Goal: Information Seeking & Learning: Find specific fact

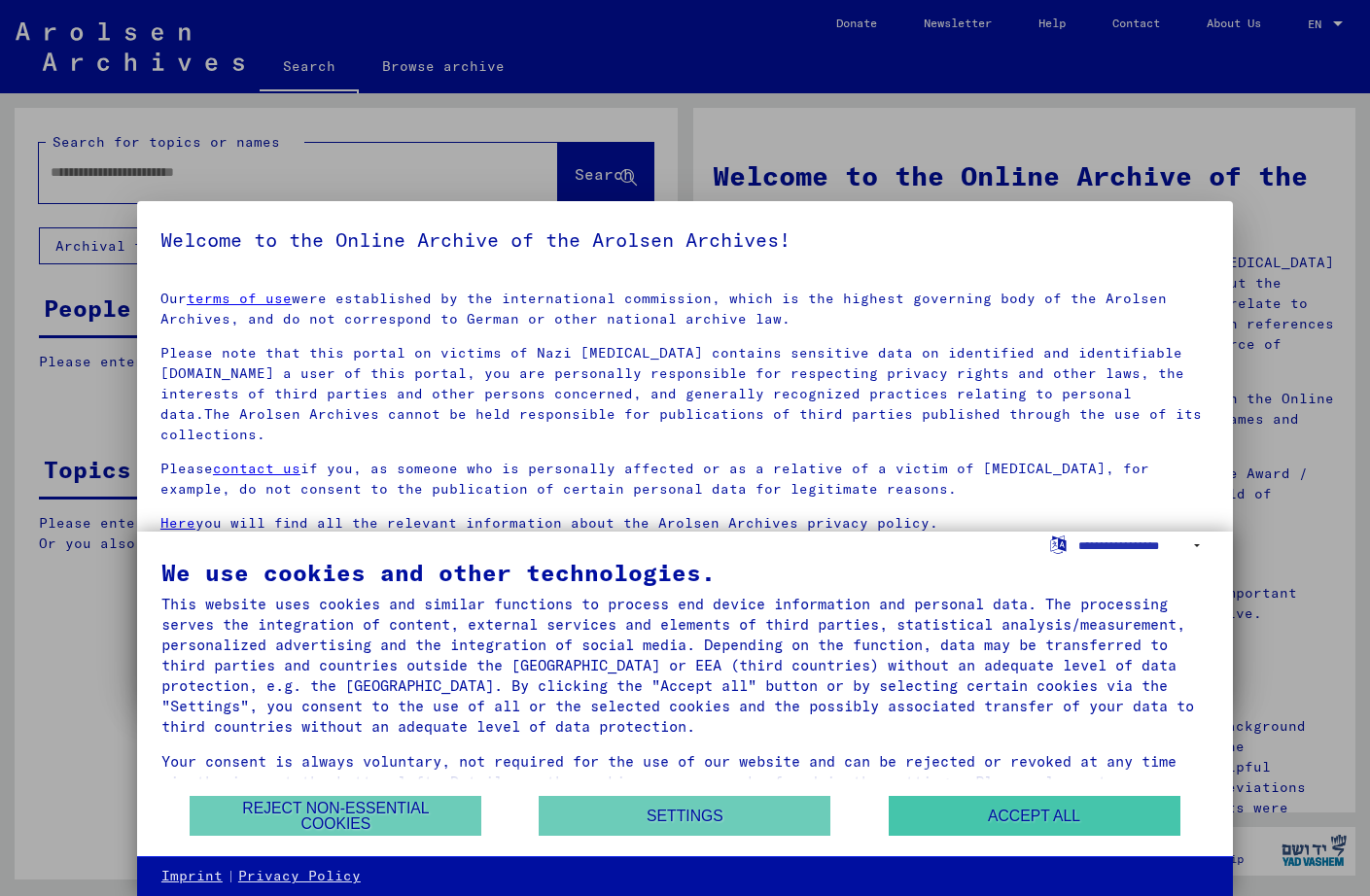
click at [964, 823] on button "Accept all" at bounding box center [1034, 816] width 291 height 40
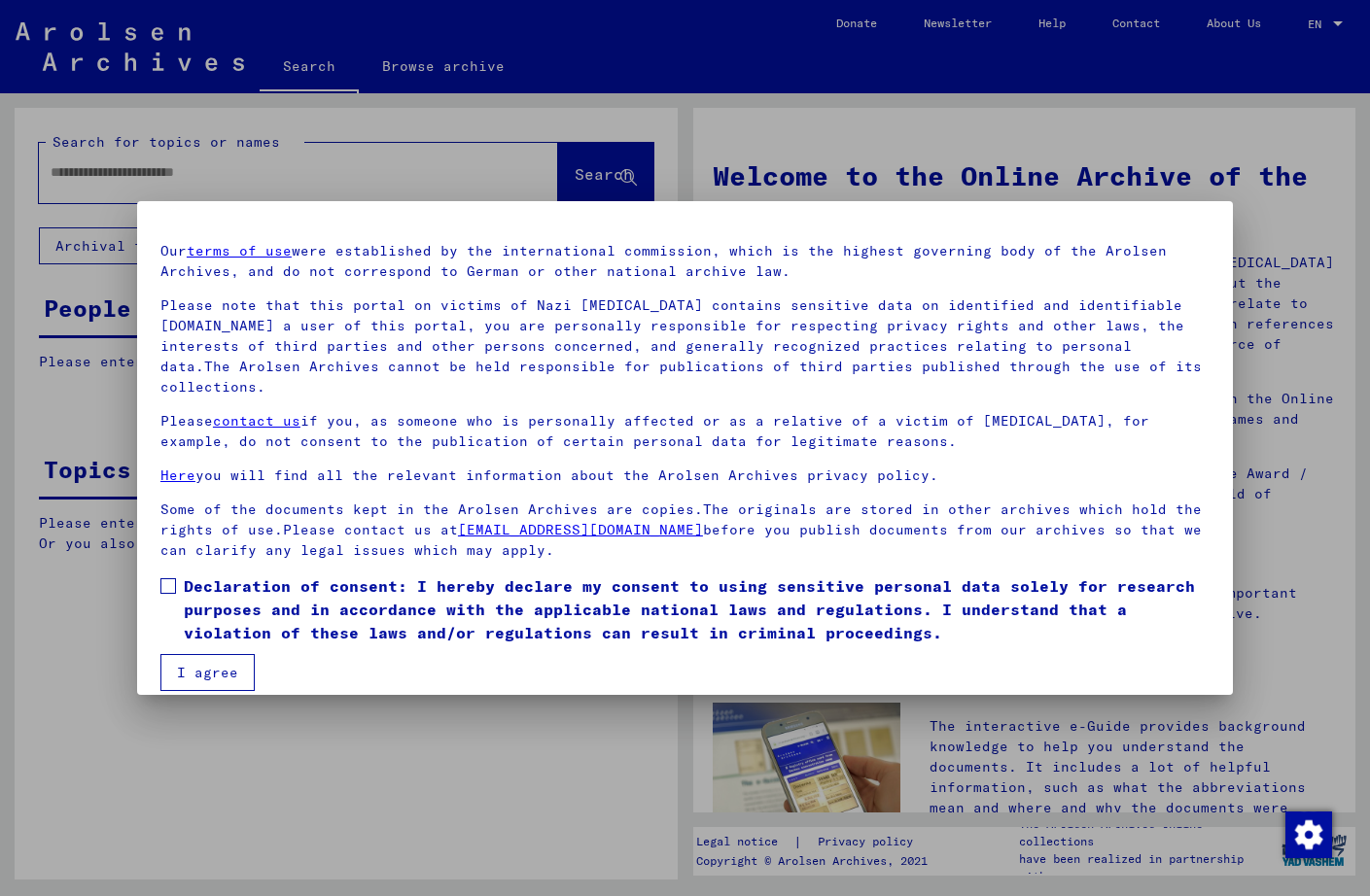
click at [191, 653] on button "I agree" at bounding box center [207, 671] width 94 height 37
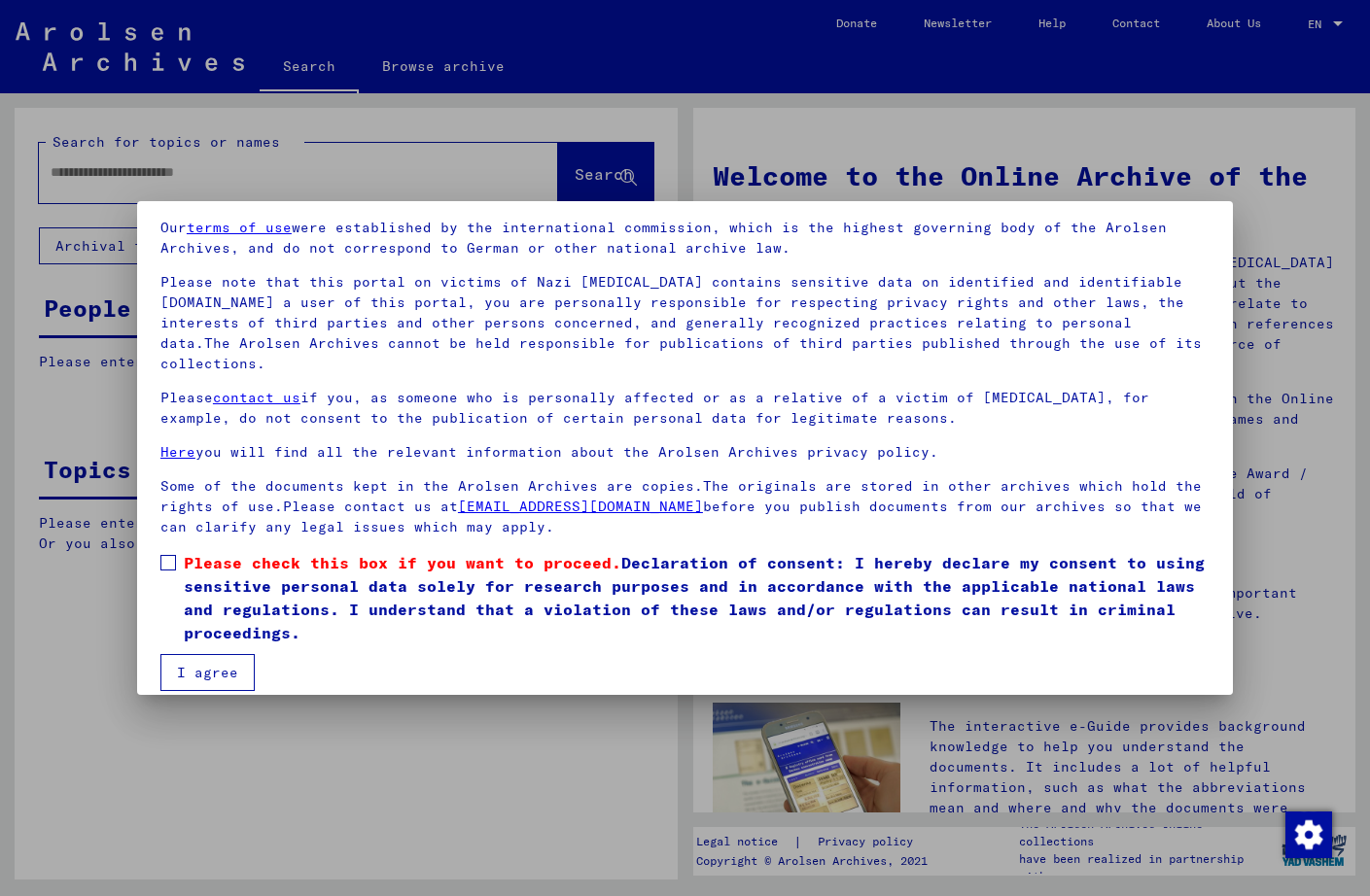
click at [169, 554] on span at bounding box center [168, 562] width 16 height 16
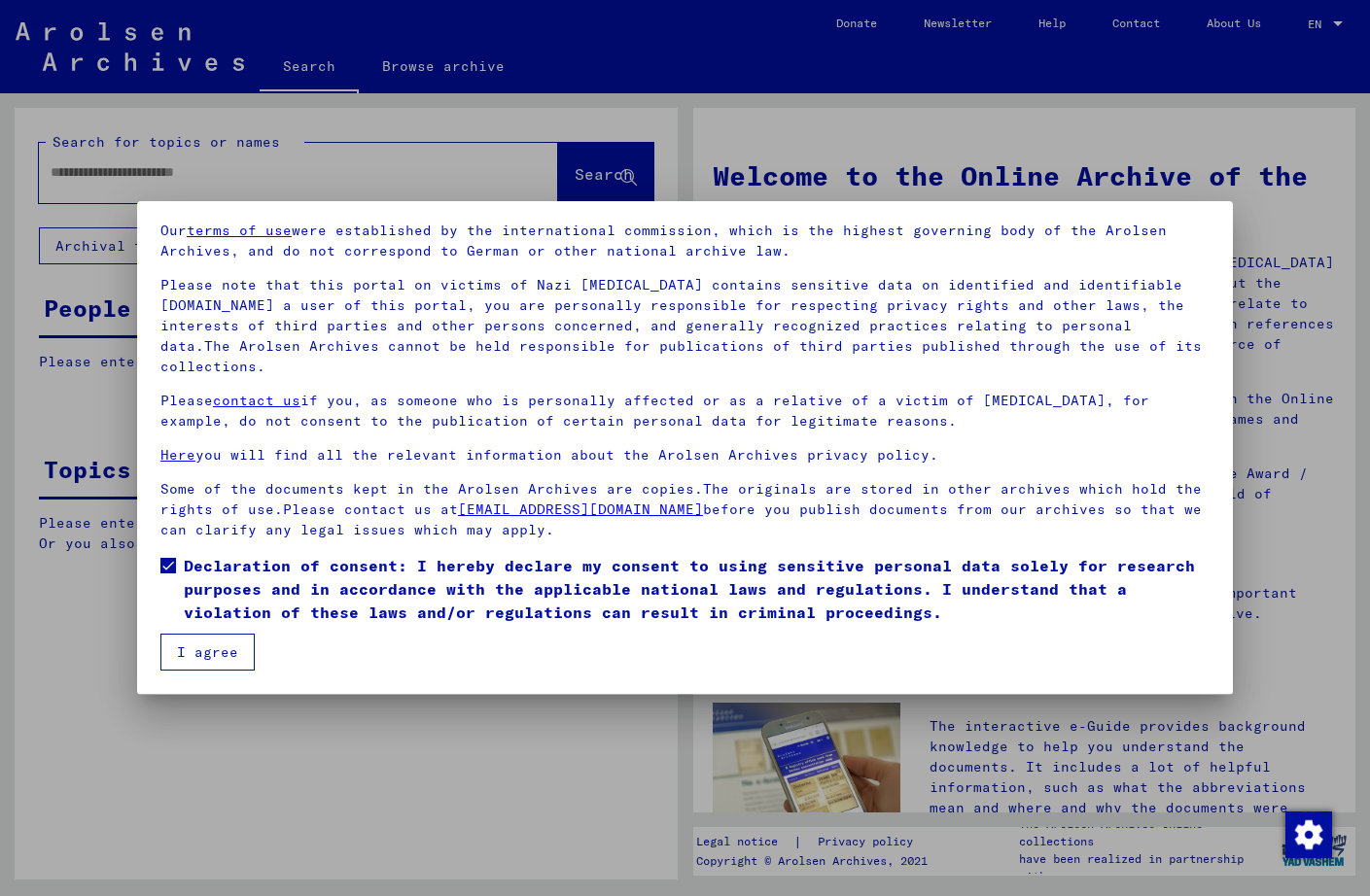
scroll to position [48, 0]
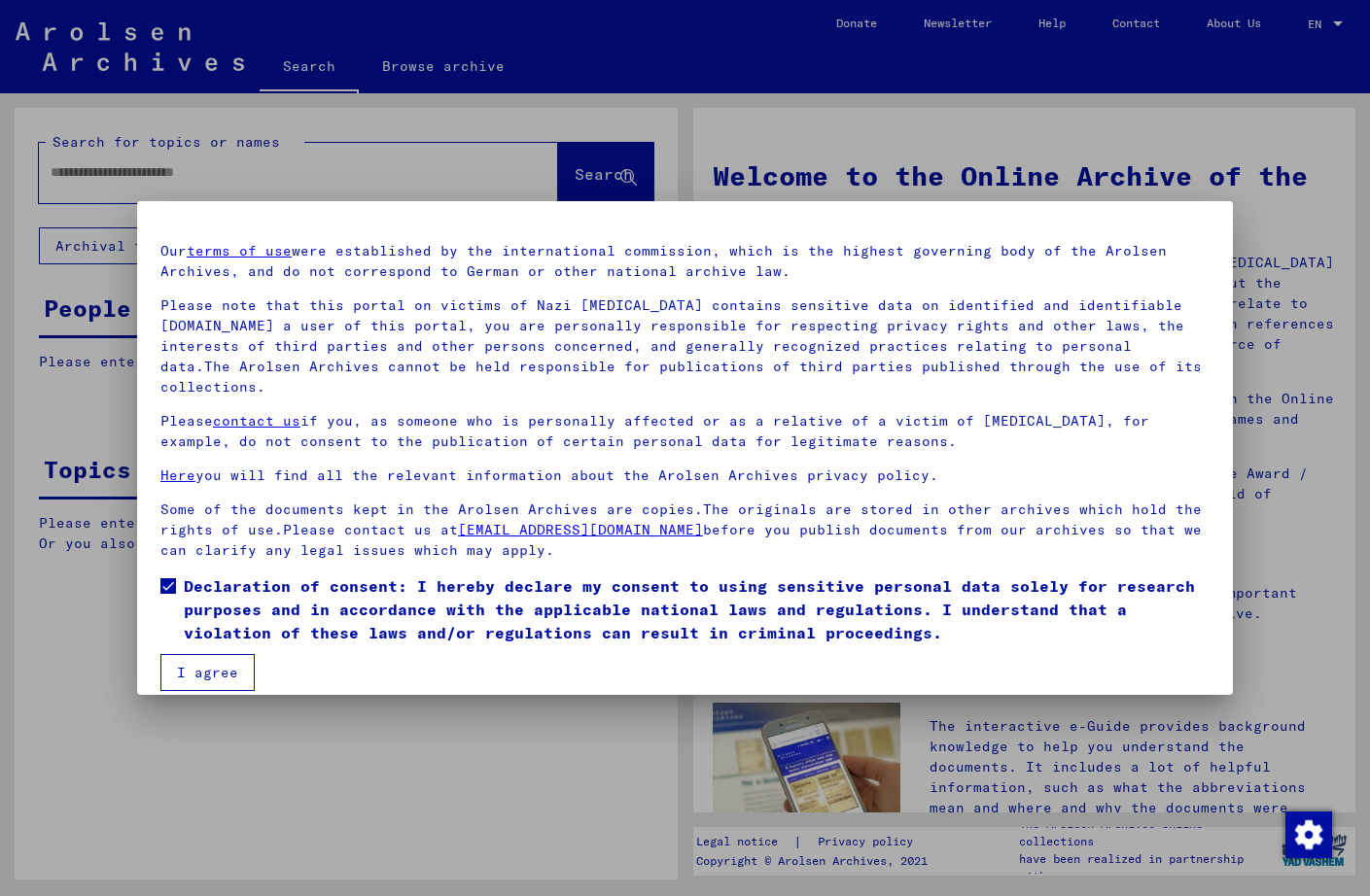
click at [198, 653] on button "I agree" at bounding box center [207, 671] width 94 height 37
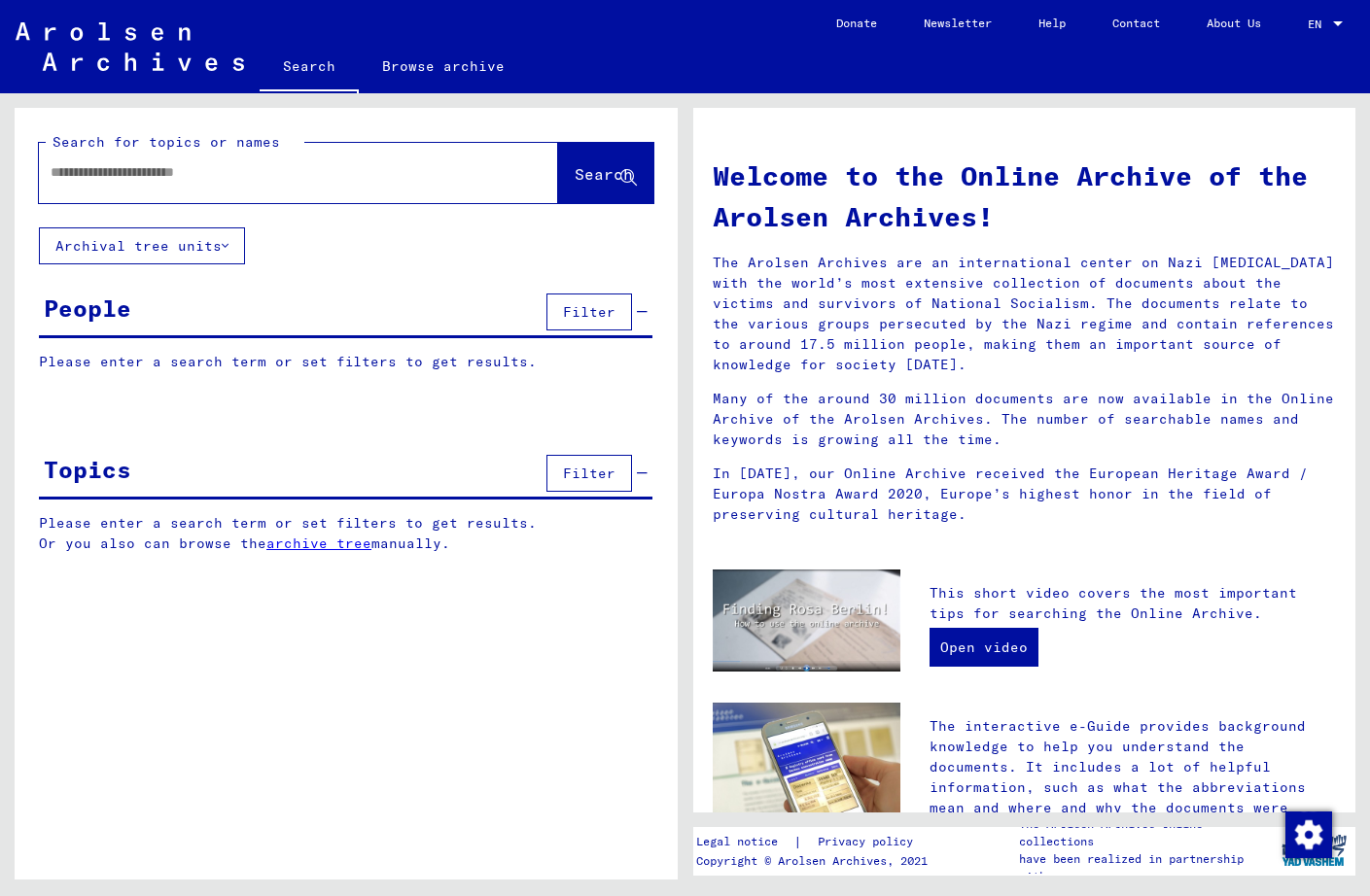
click at [226, 246] on icon at bounding box center [225, 246] width 7 height 14
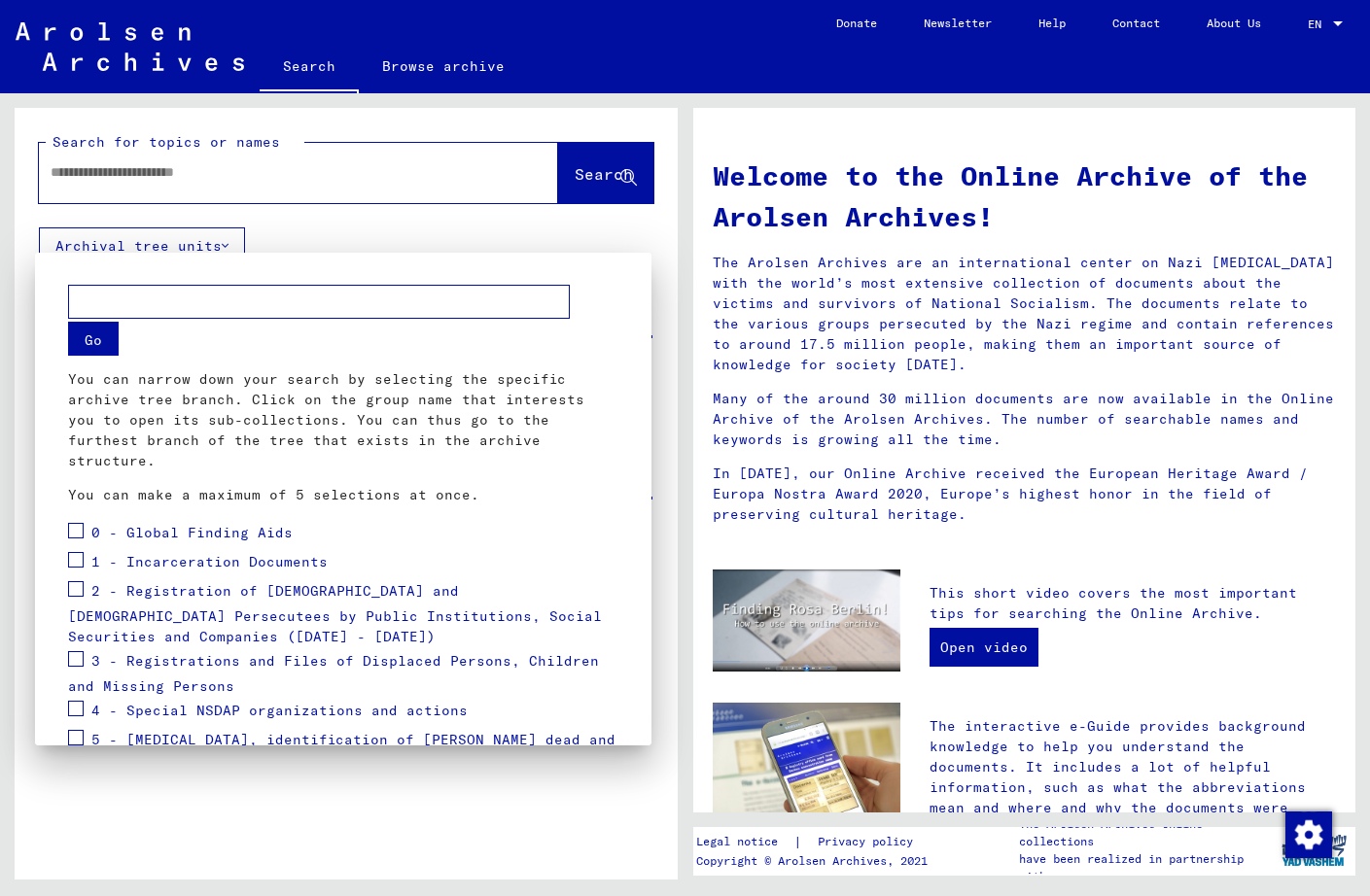
scroll to position [0, 0]
click at [312, 235] on div at bounding box center [685, 448] width 1370 height 896
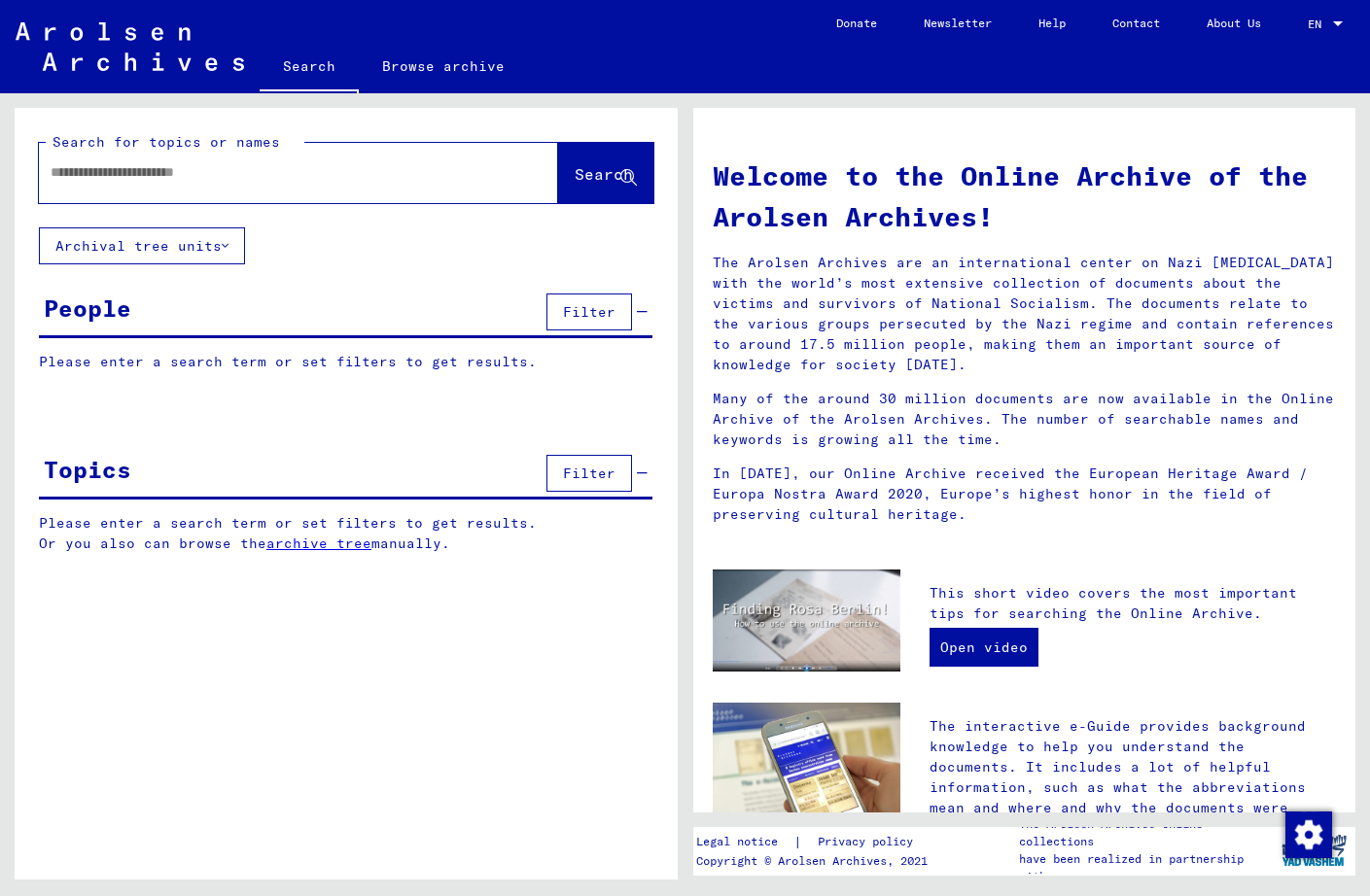
click at [267, 175] on input "text" at bounding box center [274, 172] width 449 height 21
type input "********"
click at [575, 174] on span "Search" at bounding box center [603, 174] width 58 height 20
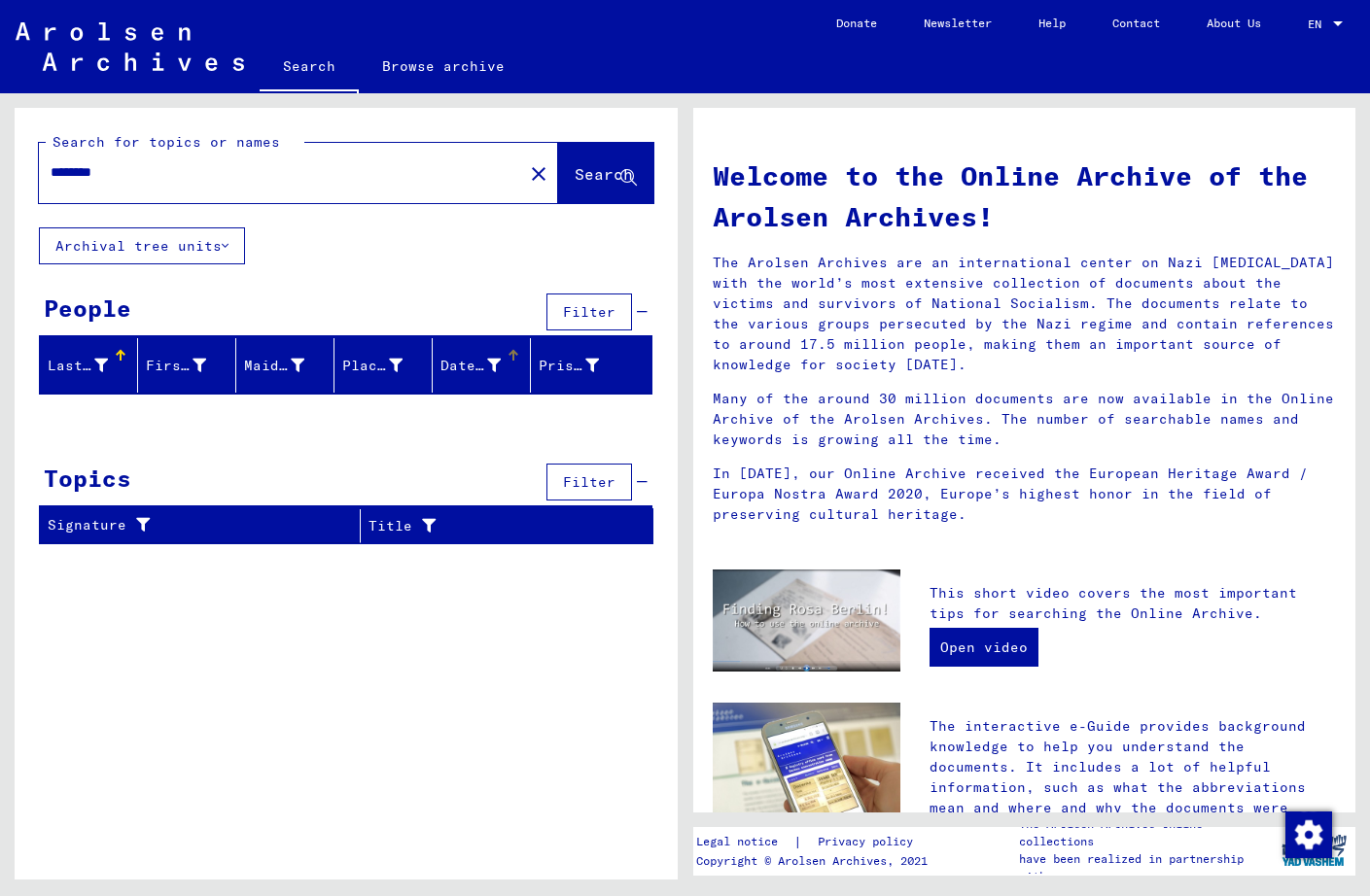
click at [463, 361] on div "Date of Birth" at bounding box center [471, 365] width 60 height 21
click at [592, 481] on span "Filter" at bounding box center [588, 482] width 53 height 18
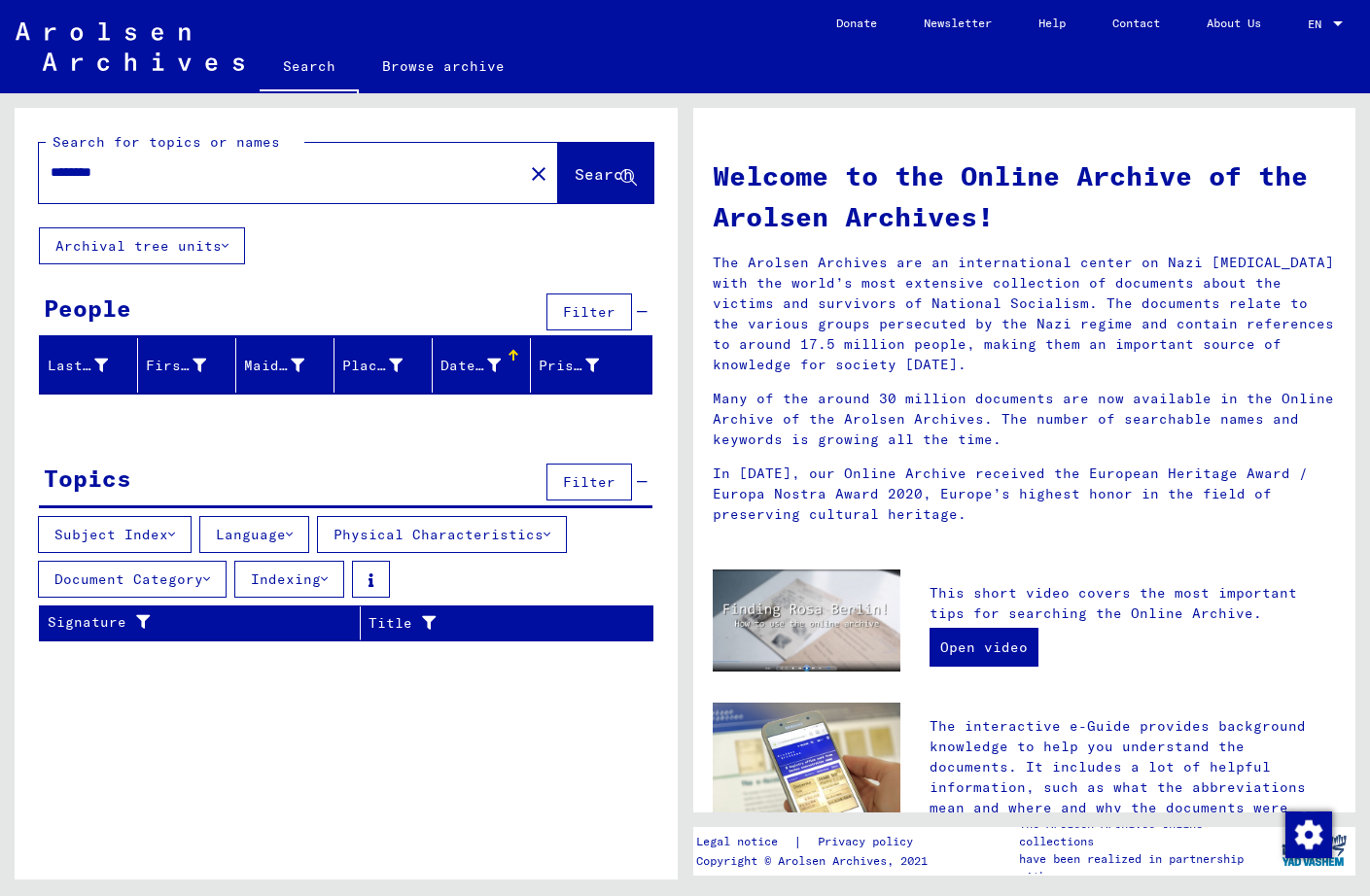
click at [572, 293] on button "Filter" at bounding box center [589, 311] width 85 height 37
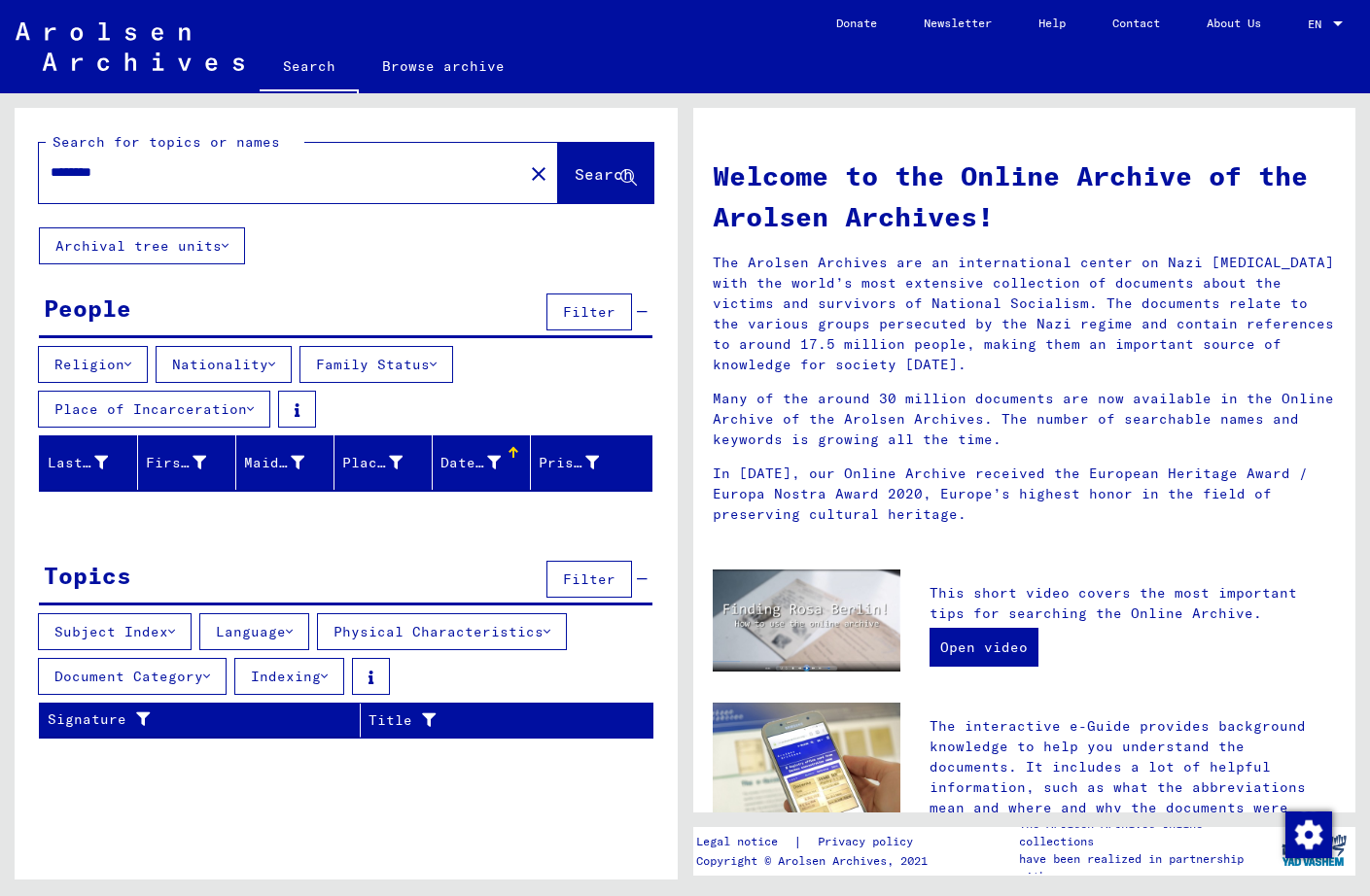
click at [131, 361] on icon at bounding box center [128, 364] width 7 height 14
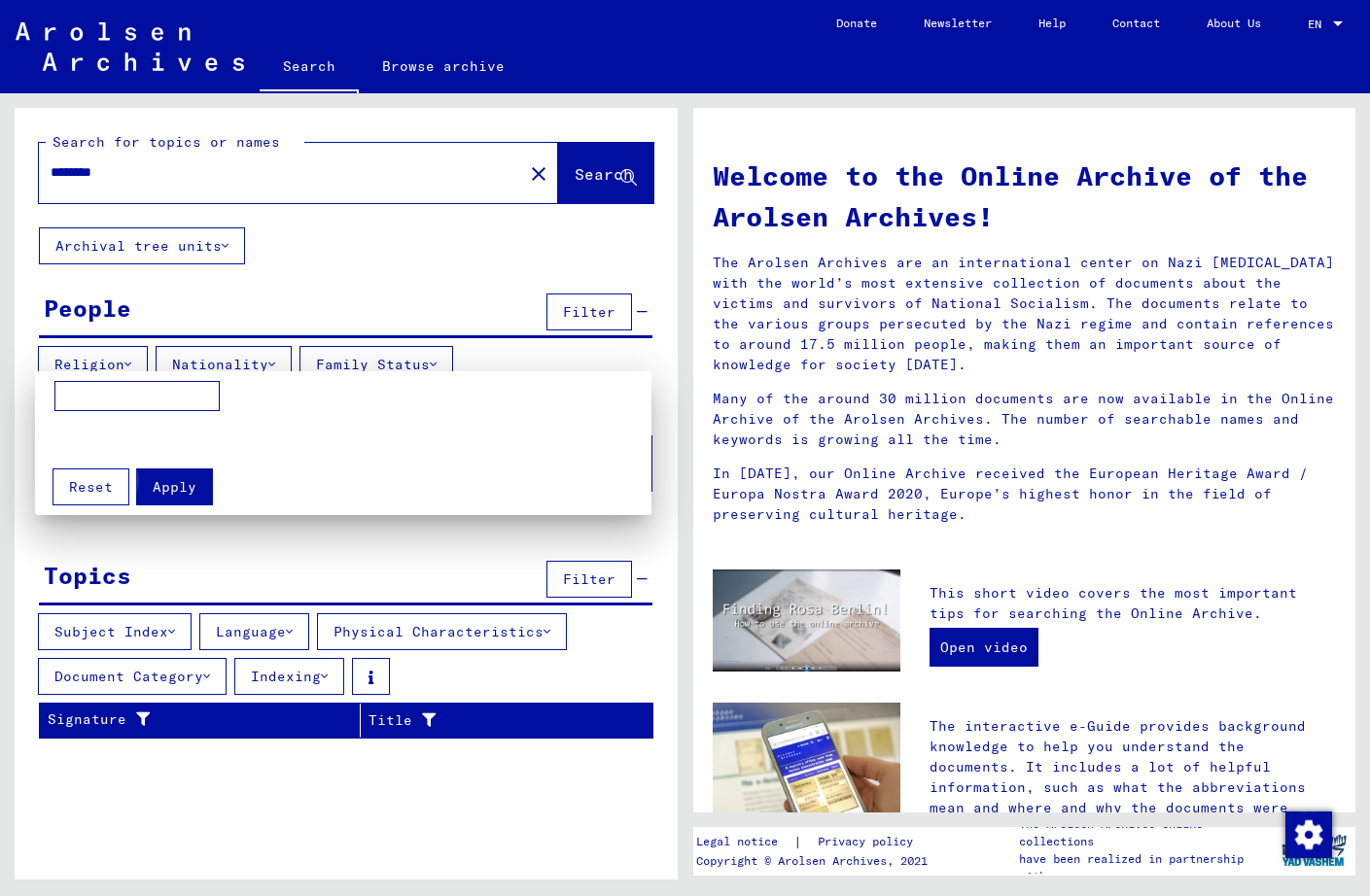
click at [161, 490] on span "Apply" at bounding box center [174, 487] width 44 height 18
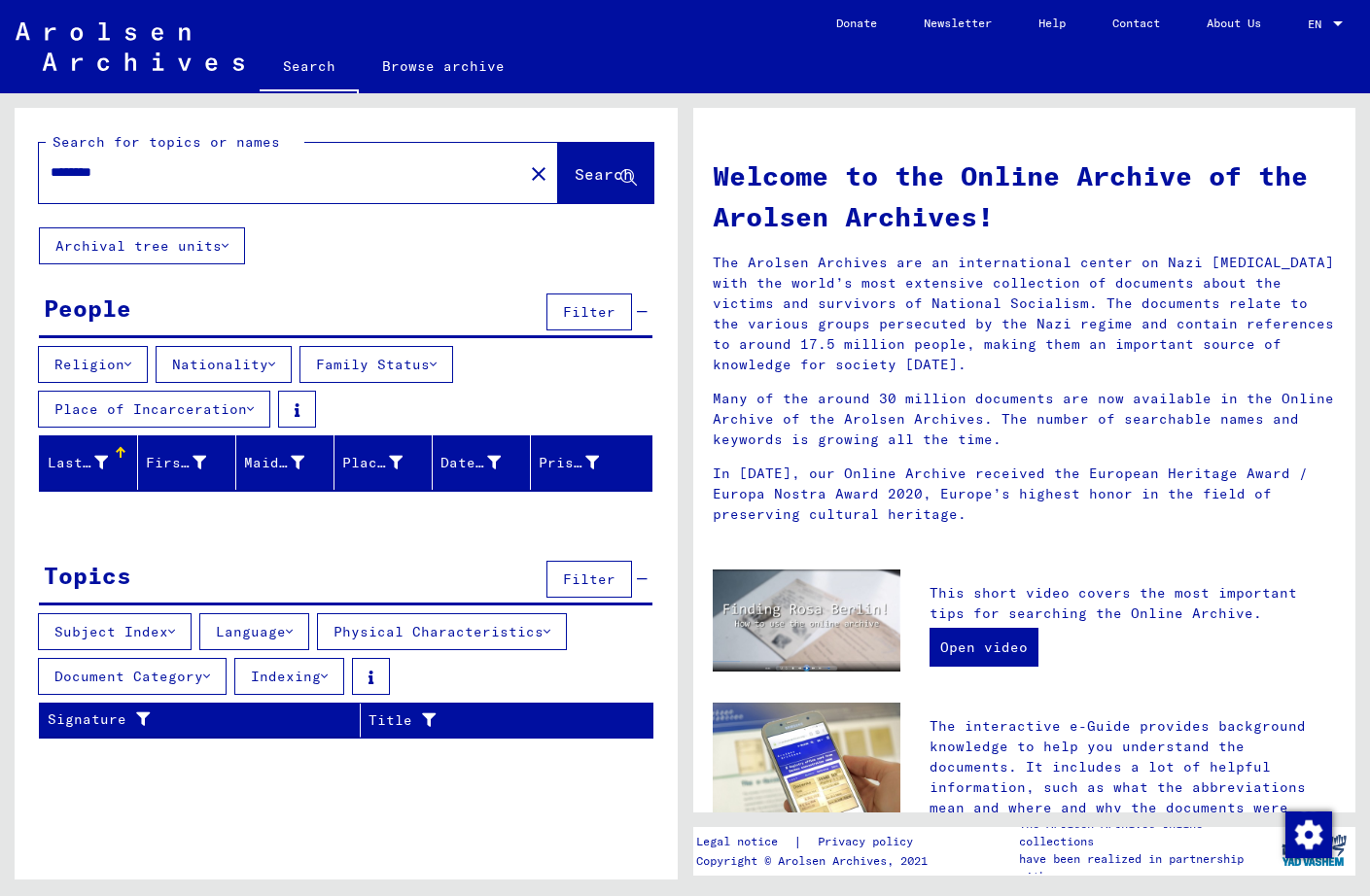
click at [175, 637] on icon at bounding box center [171, 632] width 7 height 14
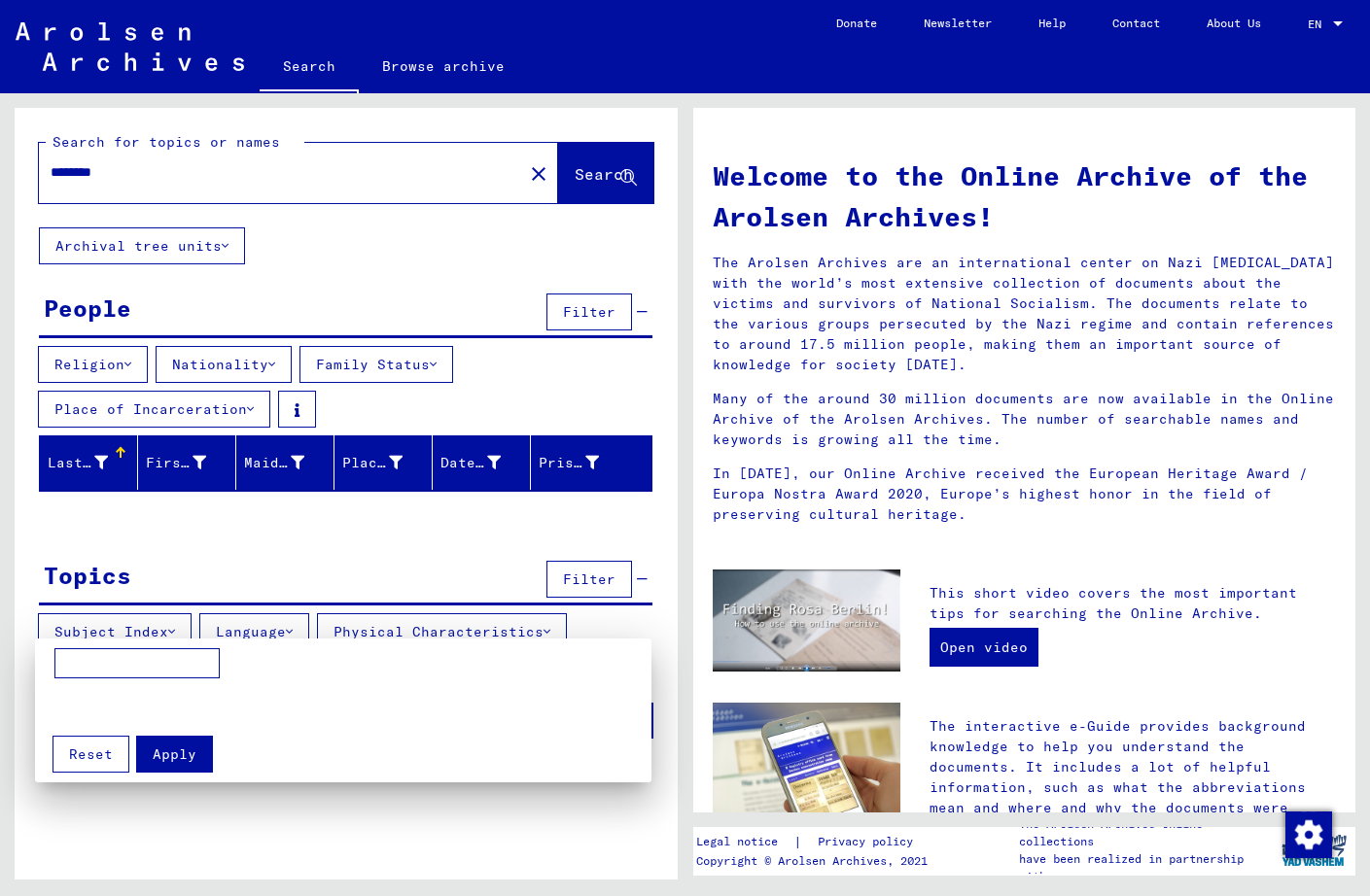
click at [178, 759] on span "Apply" at bounding box center [174, 754] width 44 height 18
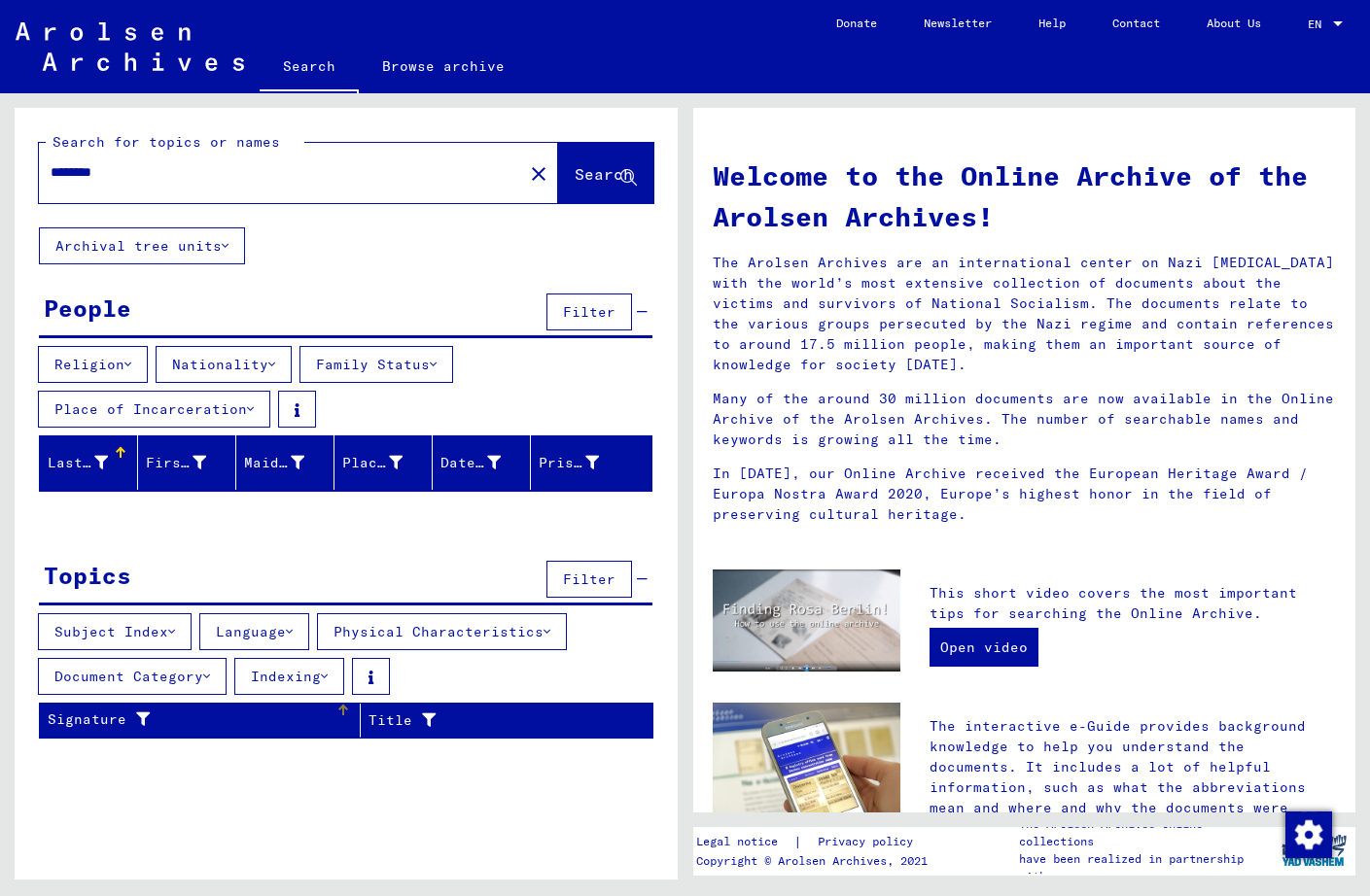
click at [138, 711] on div at bounding box center [139, 719] width 24 height 21
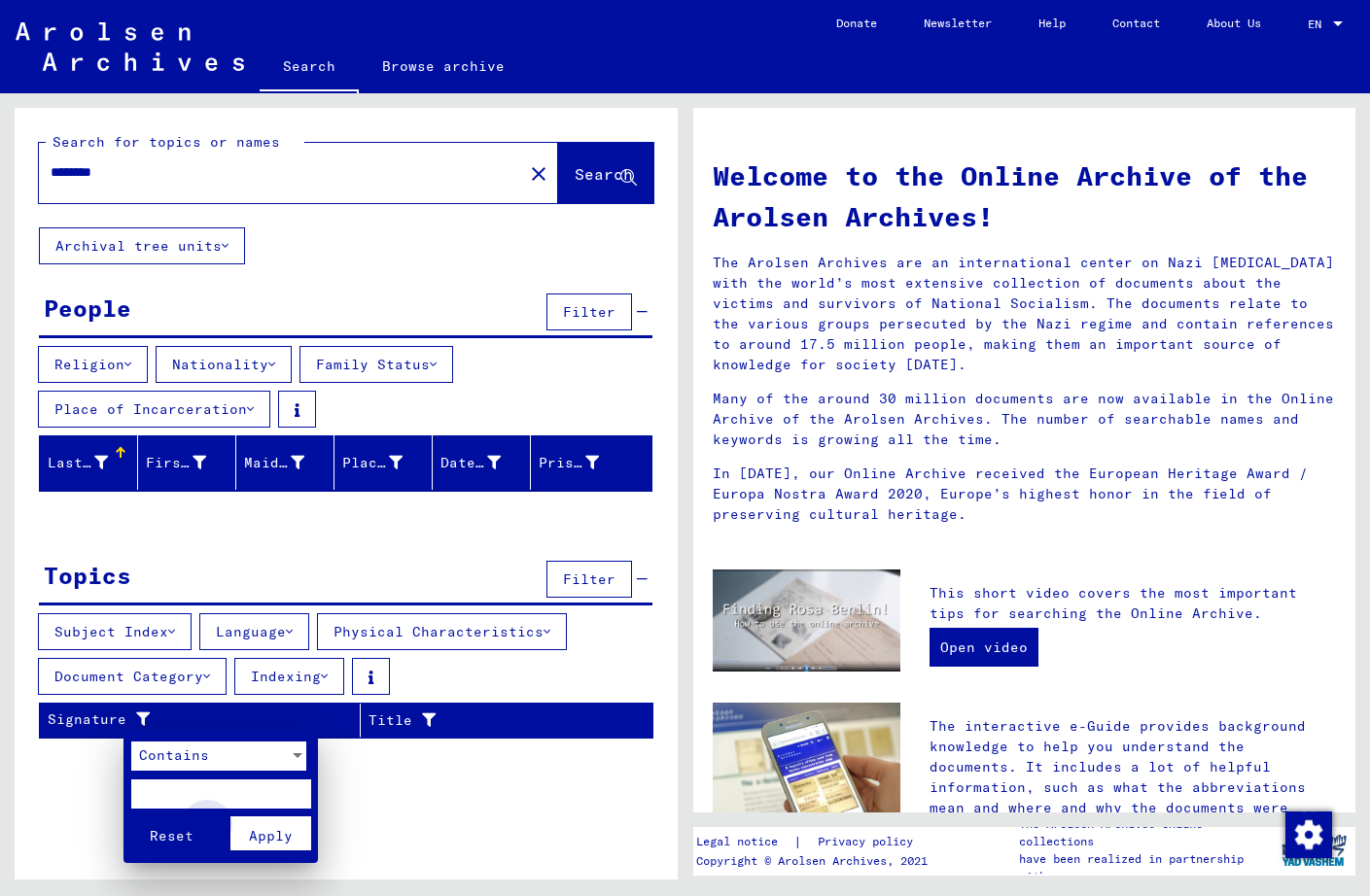
click at [268, 832] on span "Apply" at bounding box center [270, 836] width 44 height 18
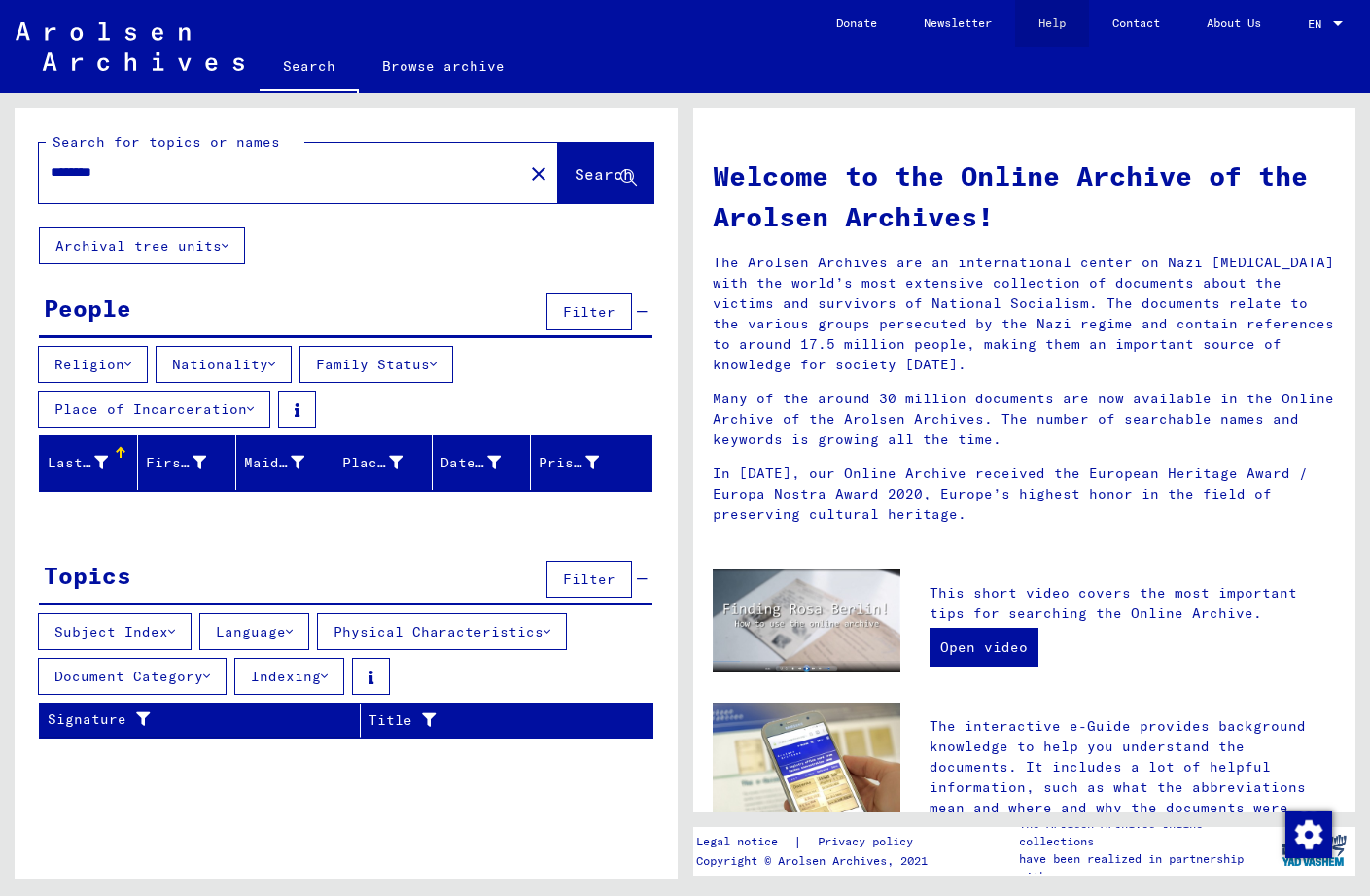
click at [1042, 28] on link "Help" at bounding box center [1052, 23] width 74 height 47
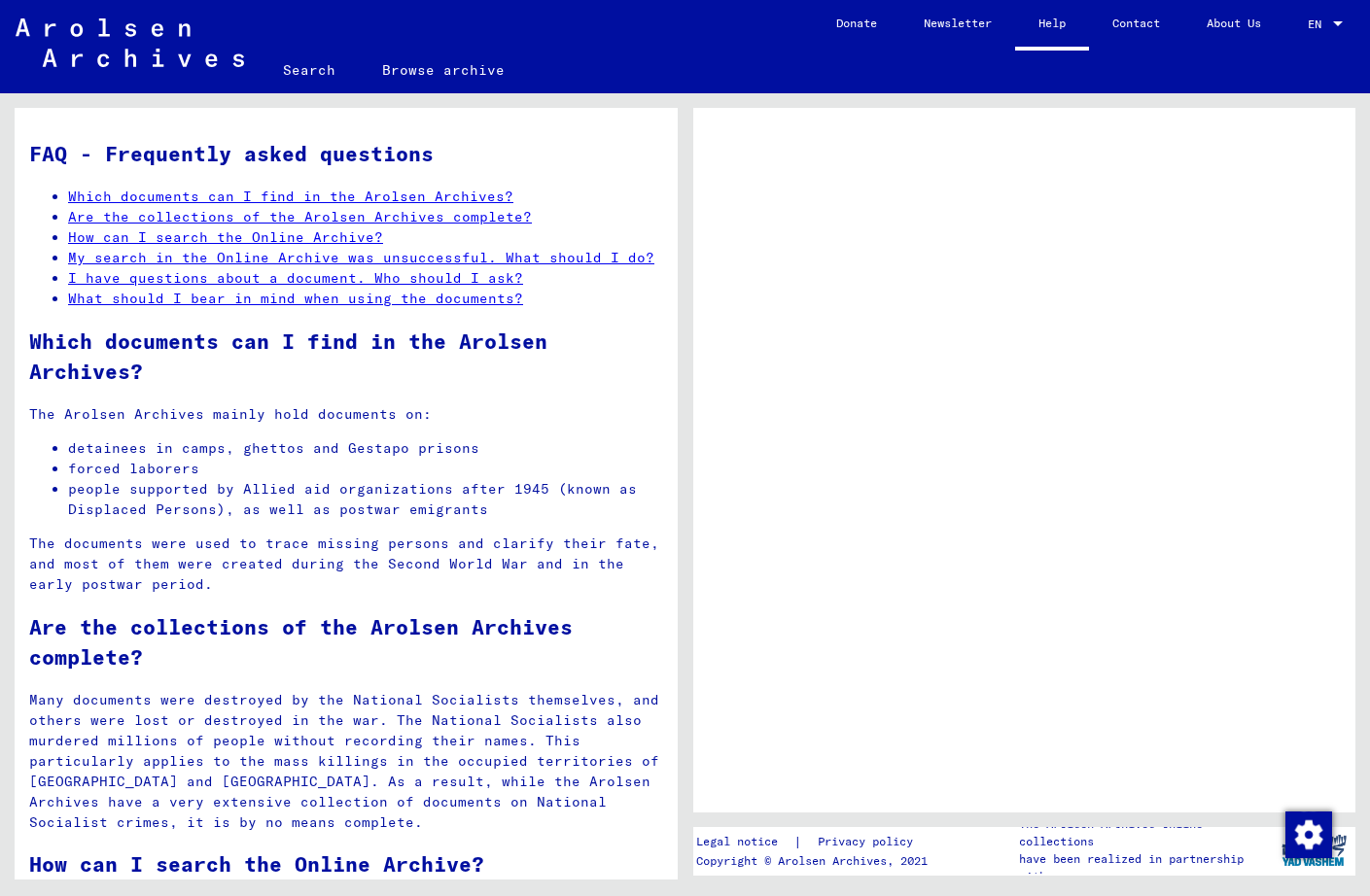
click at [1129, 23] on link "Contact" at bounding box center [1135, 23] width 94 height 47
